Goal: Information Seeking & Learning: Learn about a topic

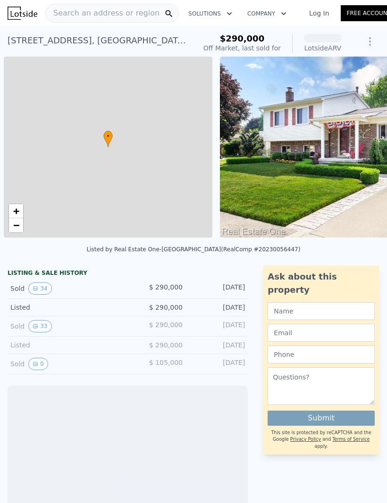
scroll to position [0, 4]
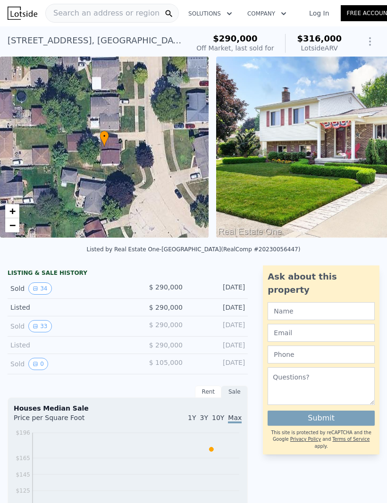
click at [343, 188] on img at bounding box center [352, 147] width 272 height 181
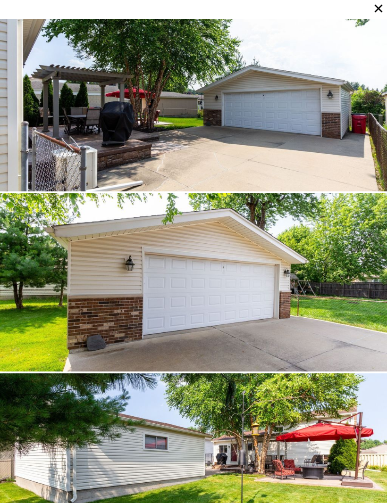
scroll to position [0, 0]
click at [380, 12] on icon at bounding box center [377, 8] width 13 height 13
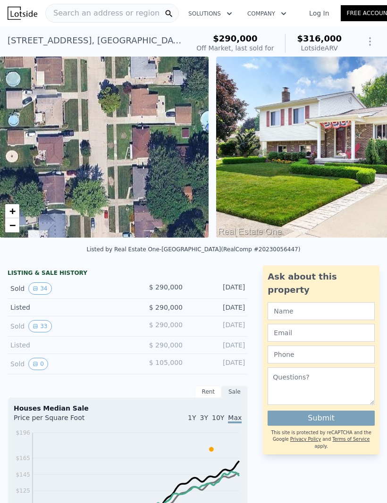
click at [340, 165] on img at bounding box center [352, 147] width 272 height 181
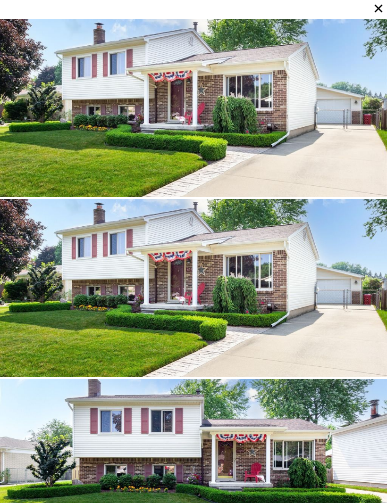
click at [339, 103] on div at bounding box center [193, 108] width 387 height 178
click at [346, 148] on div at bounding box center [193, 108] width 387 height 178
click at [85, 123] on div at bounding box center [193, 108] width 387 height 178
click at [302, 304] on div at bounding box center [193, 288] width 387 height 178
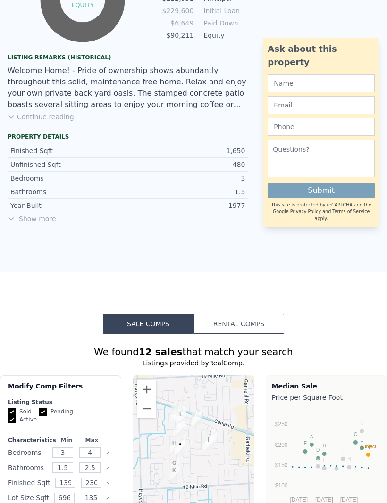
scroll to position [681, 0]
click at [46, 214] on span "Show more" at bounding box center [128, 218] width 240 height 9
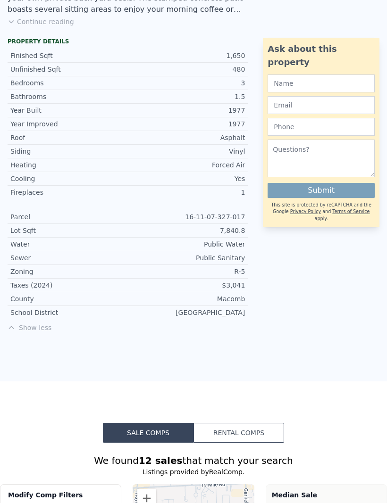
scroll to position [814, 0]
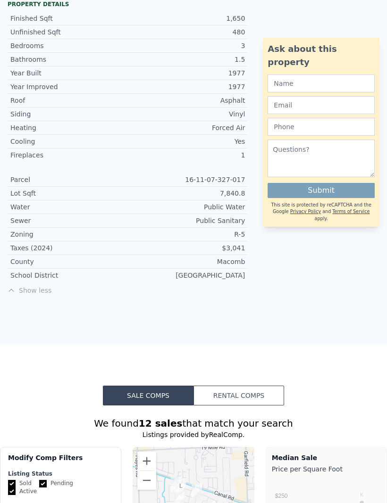
click at [0, 115] on div "Property details Finished Sqft 1,650 Unfinished Sqft 480 Bedrooms 3 Bathrooms 1…" at bounding box center [127, 151] width 255 height 302
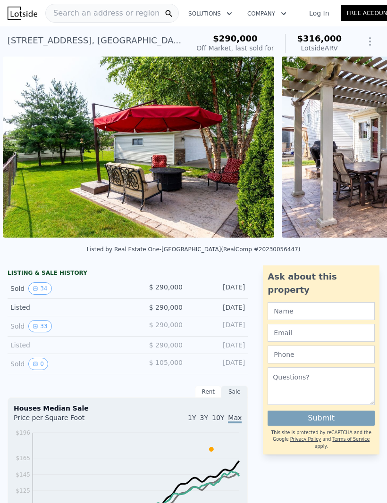
scroll to position [0, 1890]
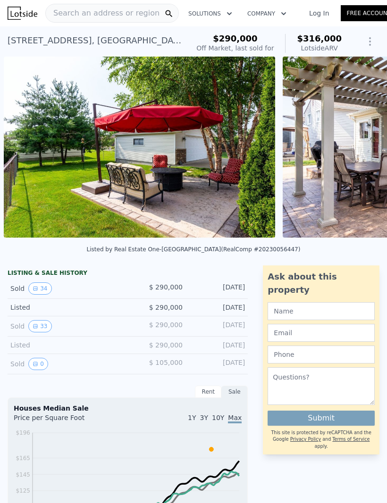
click at [231, 186] on img at bounding box center [140, 147] width 272 height 181
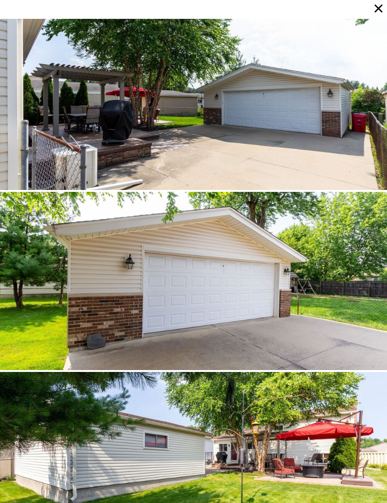
scroll to position [5588, 0]
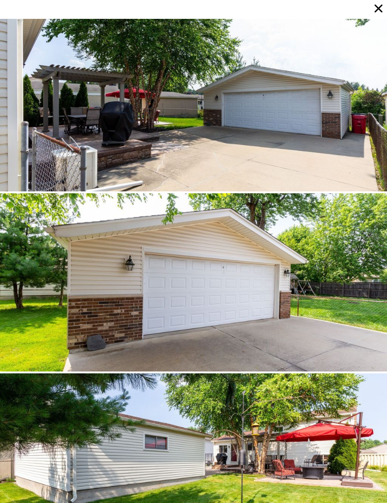
click at [274, 451] on div at bounding box center [193, 462] width 387 height 178
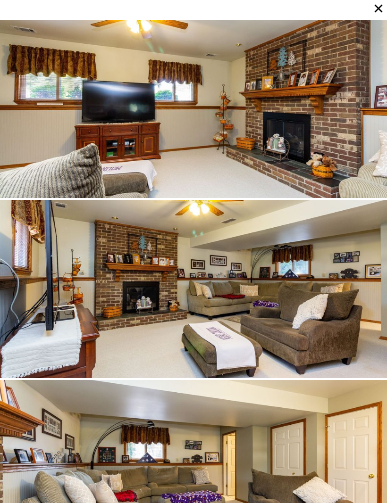
scroll to position [3061, 0]
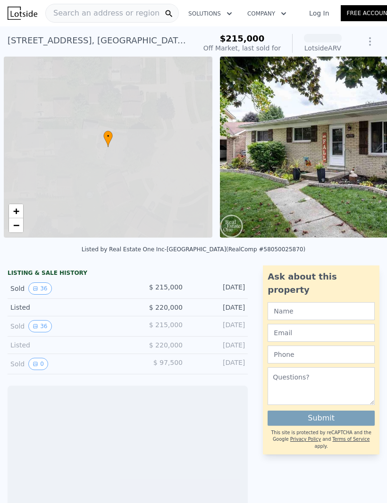
scroll to position [0, 4]
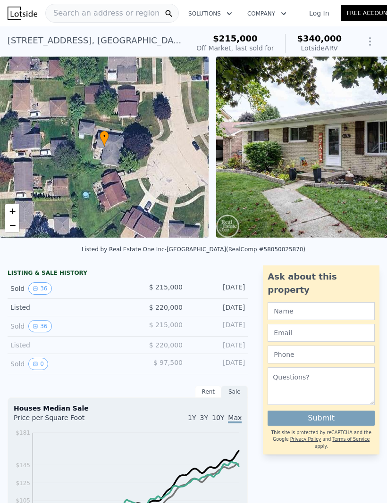
click at [334, 196] on img at bounding box center [352, 147] width 272 height 181
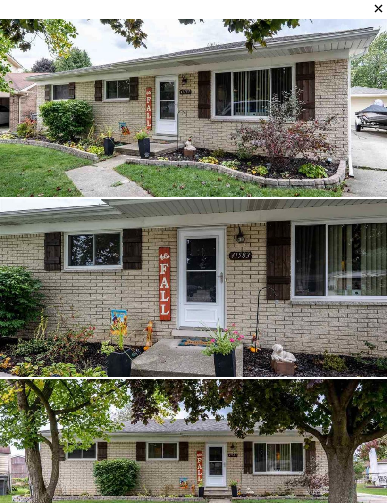
click at [335, 180] on div at bounding box center [193, 108] width 387 height 178
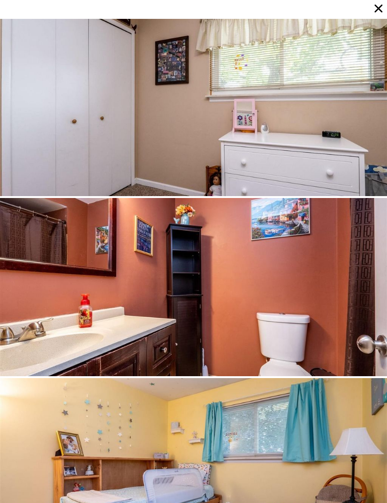
scroll to position [3782, 0]
